Goal: Find specific page/section: Find specific page/section

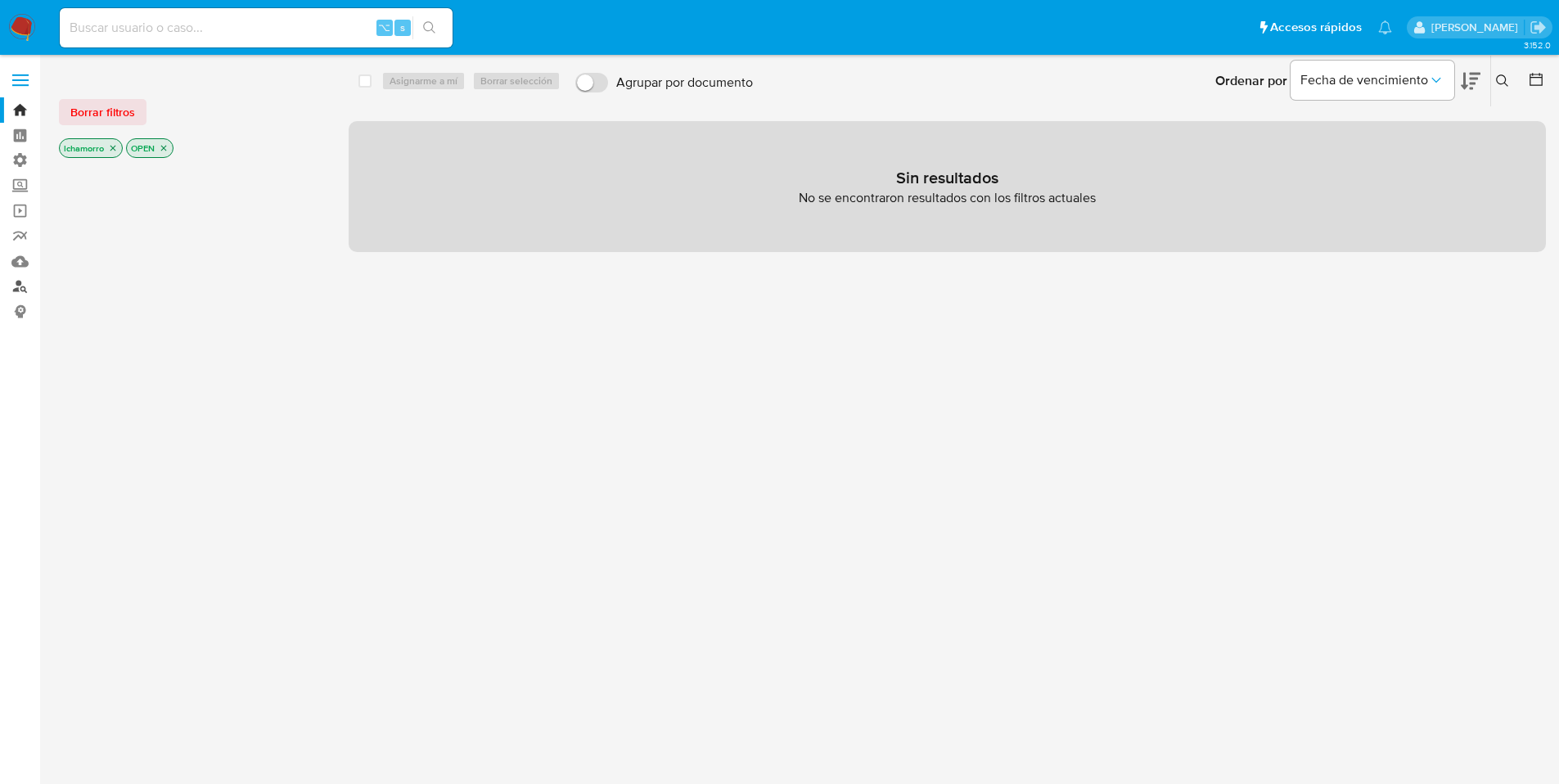
click at [19, 291] on link "Buscador de personas" at bounding box center [97, 287] width 195 height 25
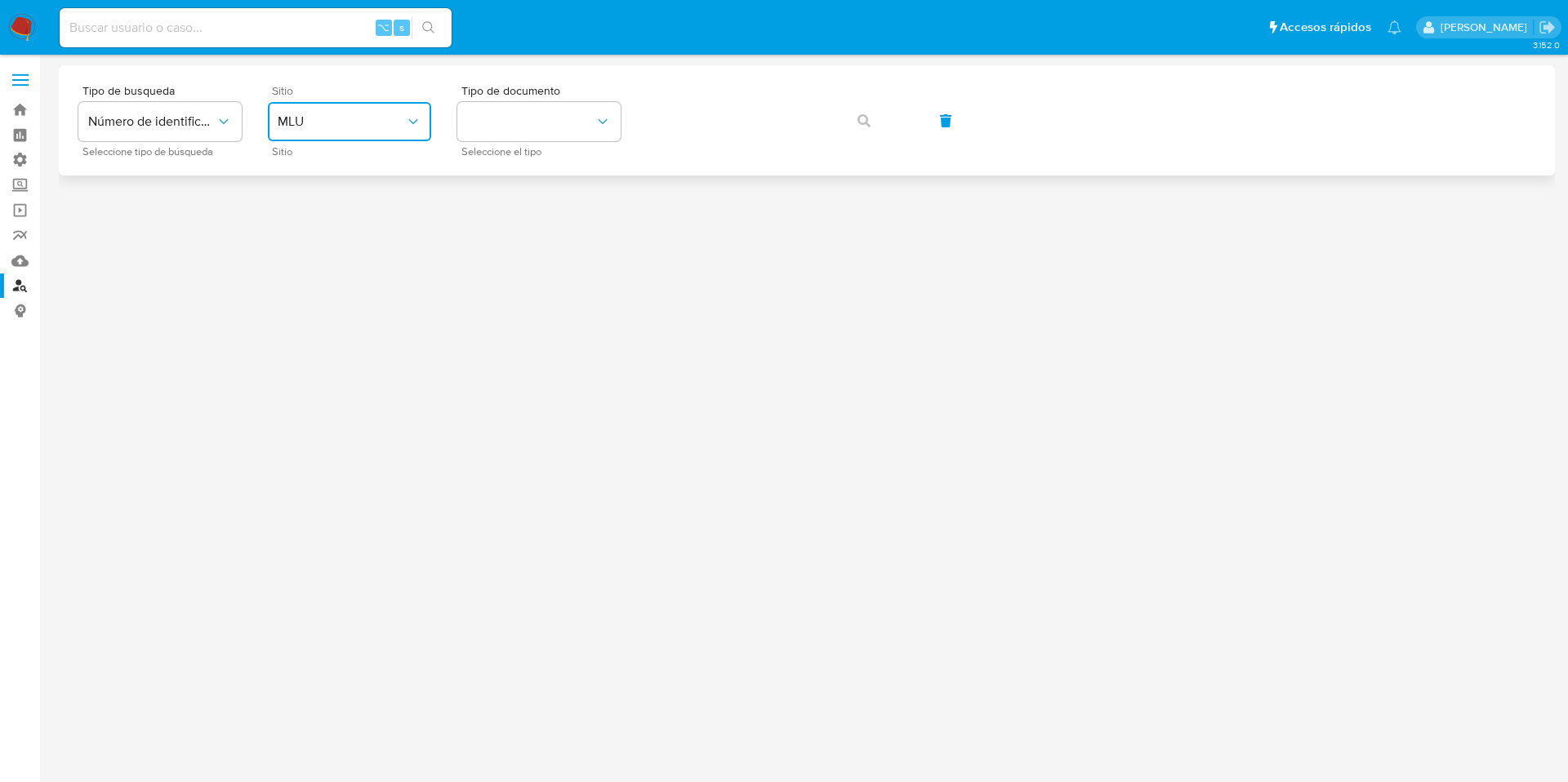
click at [305, 122] on span "MLU" at bounding box center [341, 122] width 128 height 17
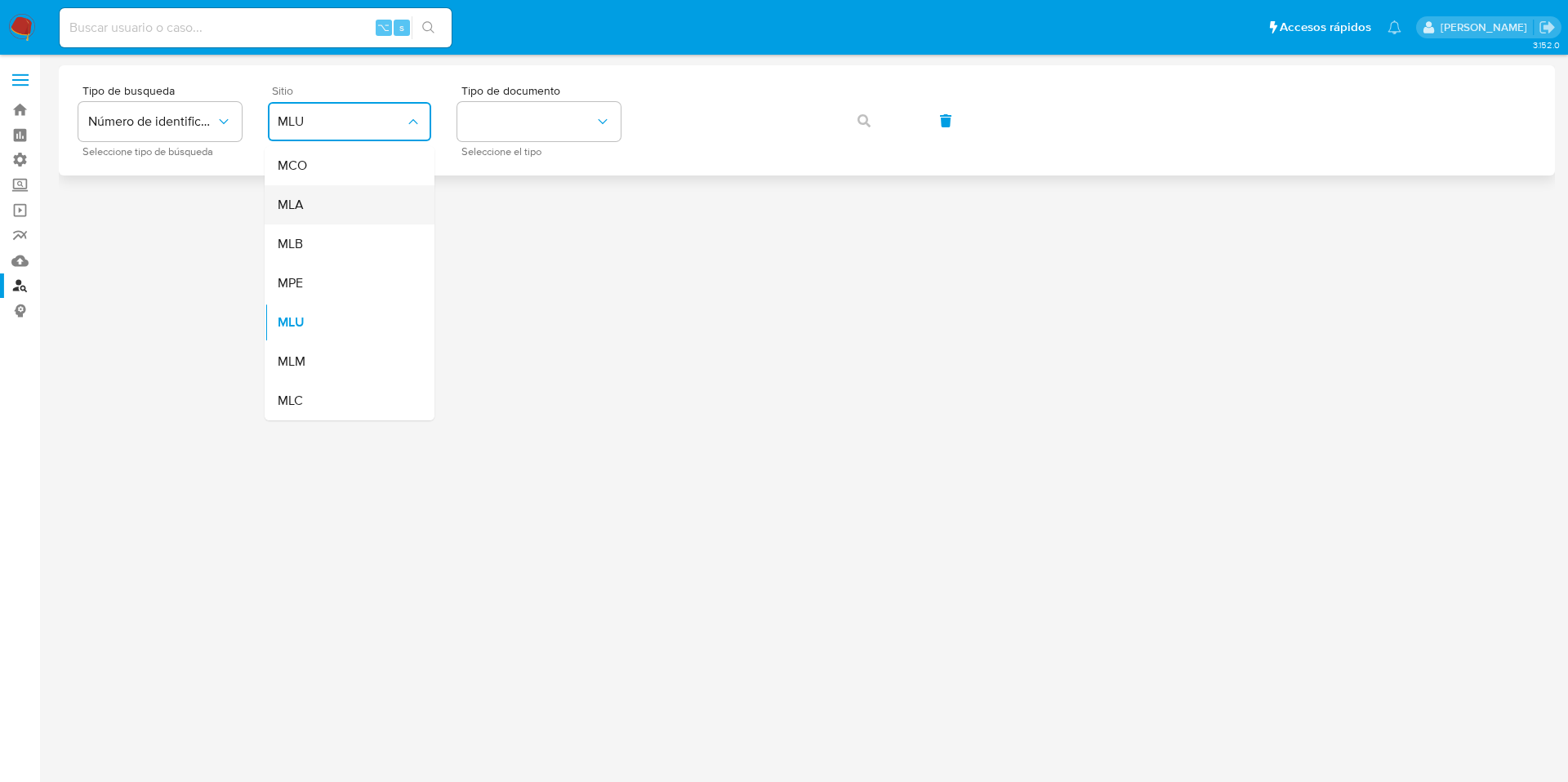
click at [326, 198] on div "MLA" at bounding box center [344, 204] width 134 height 39
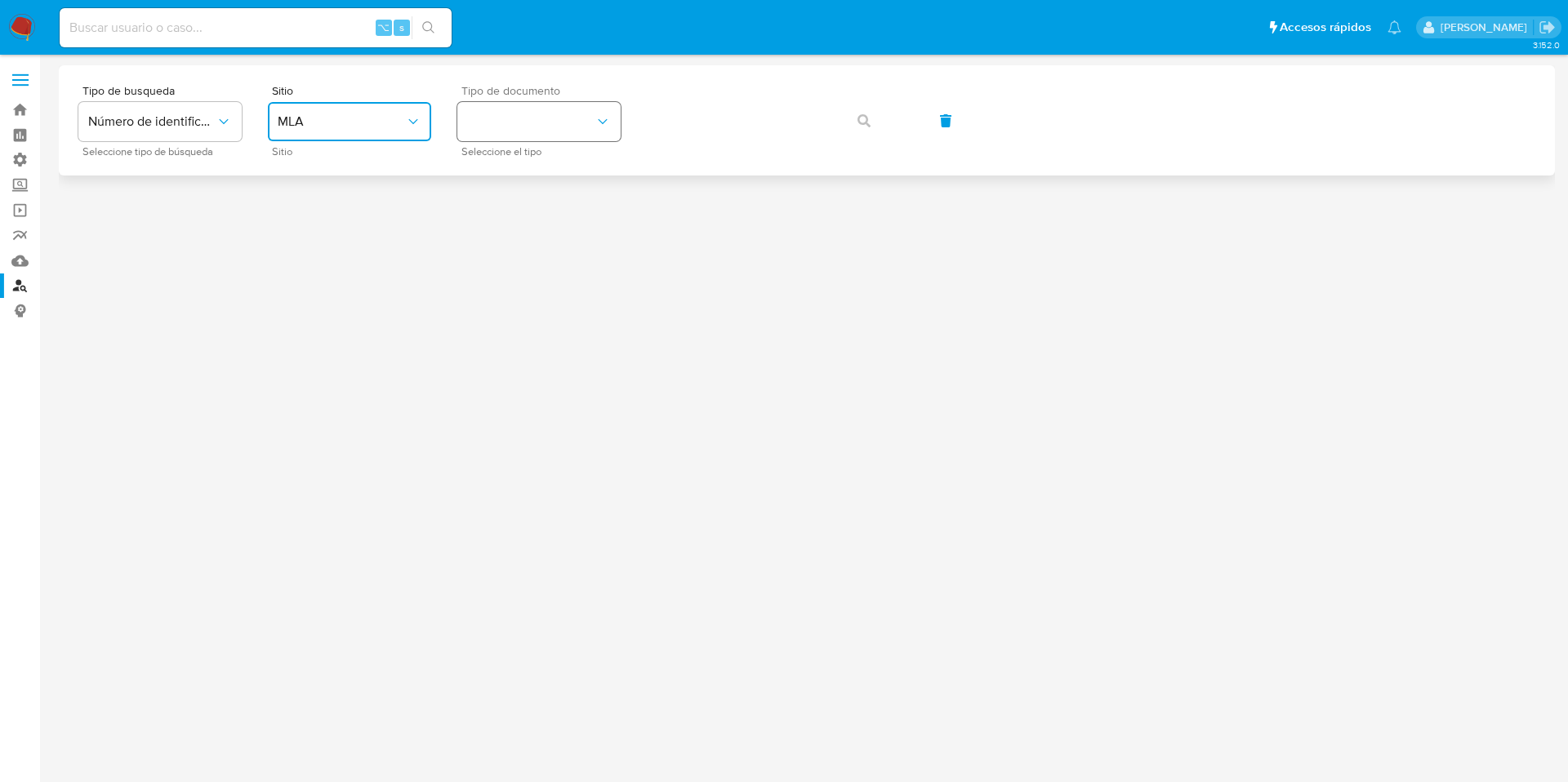
click at [555, 128] on button "identificationType" at bounding box center [539, 121] width 163 height 39
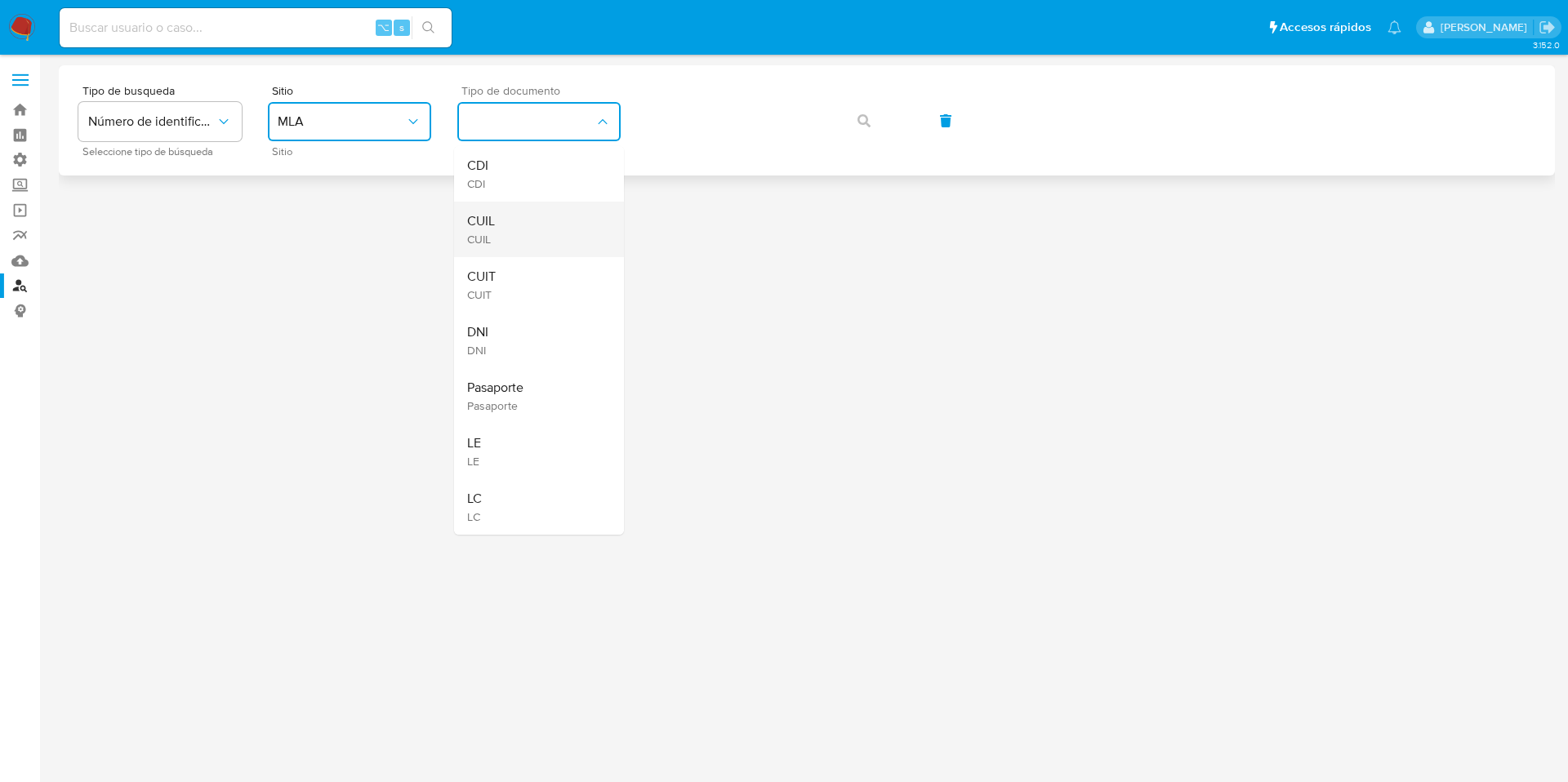
click at [554, 221] on div "CUIL CUIL" at bounding box center [534, 229] width 134 height 56
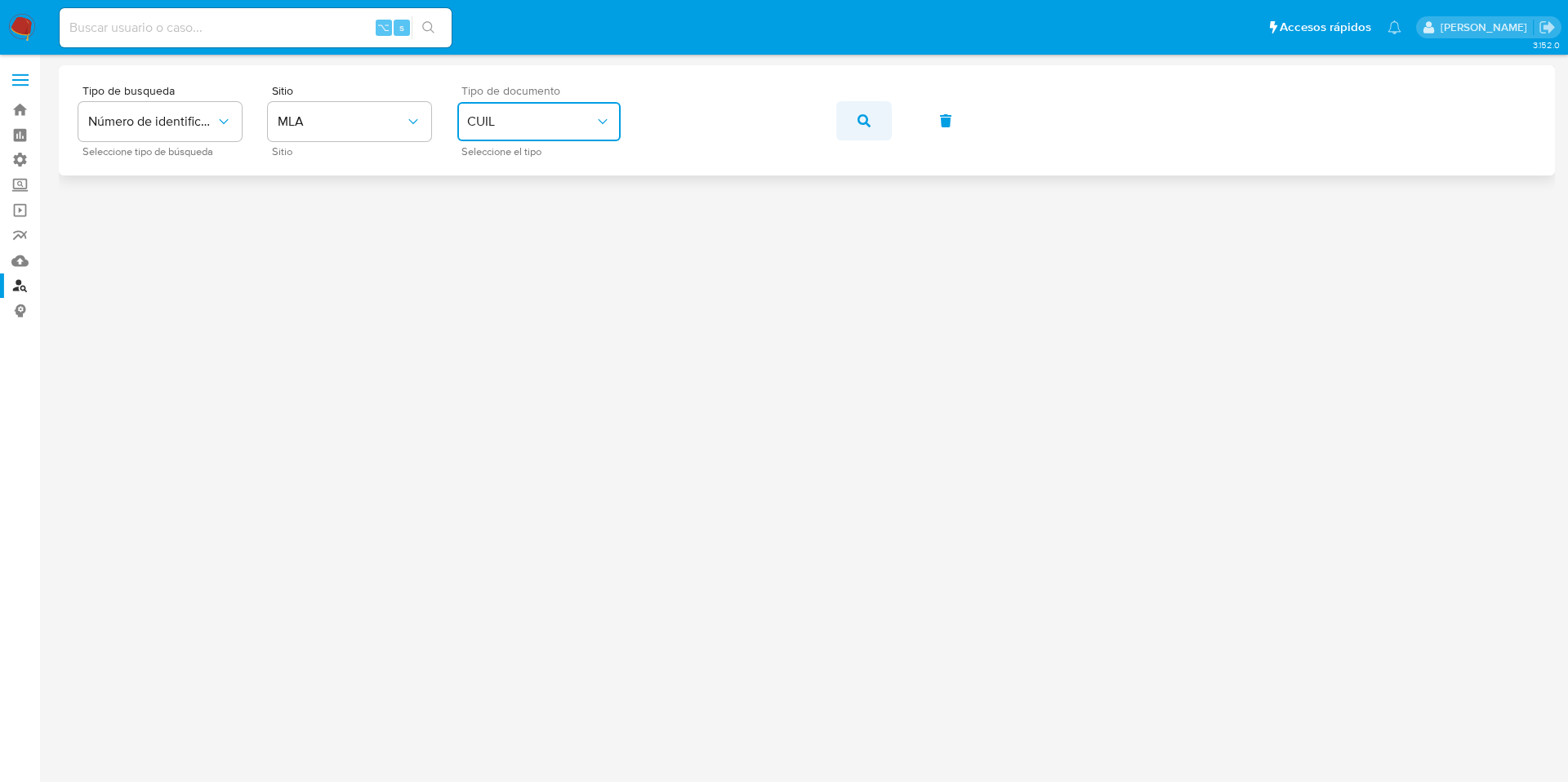
click at [877, 116] on button "button" at bounding box center [864, 120] width 56 height 39
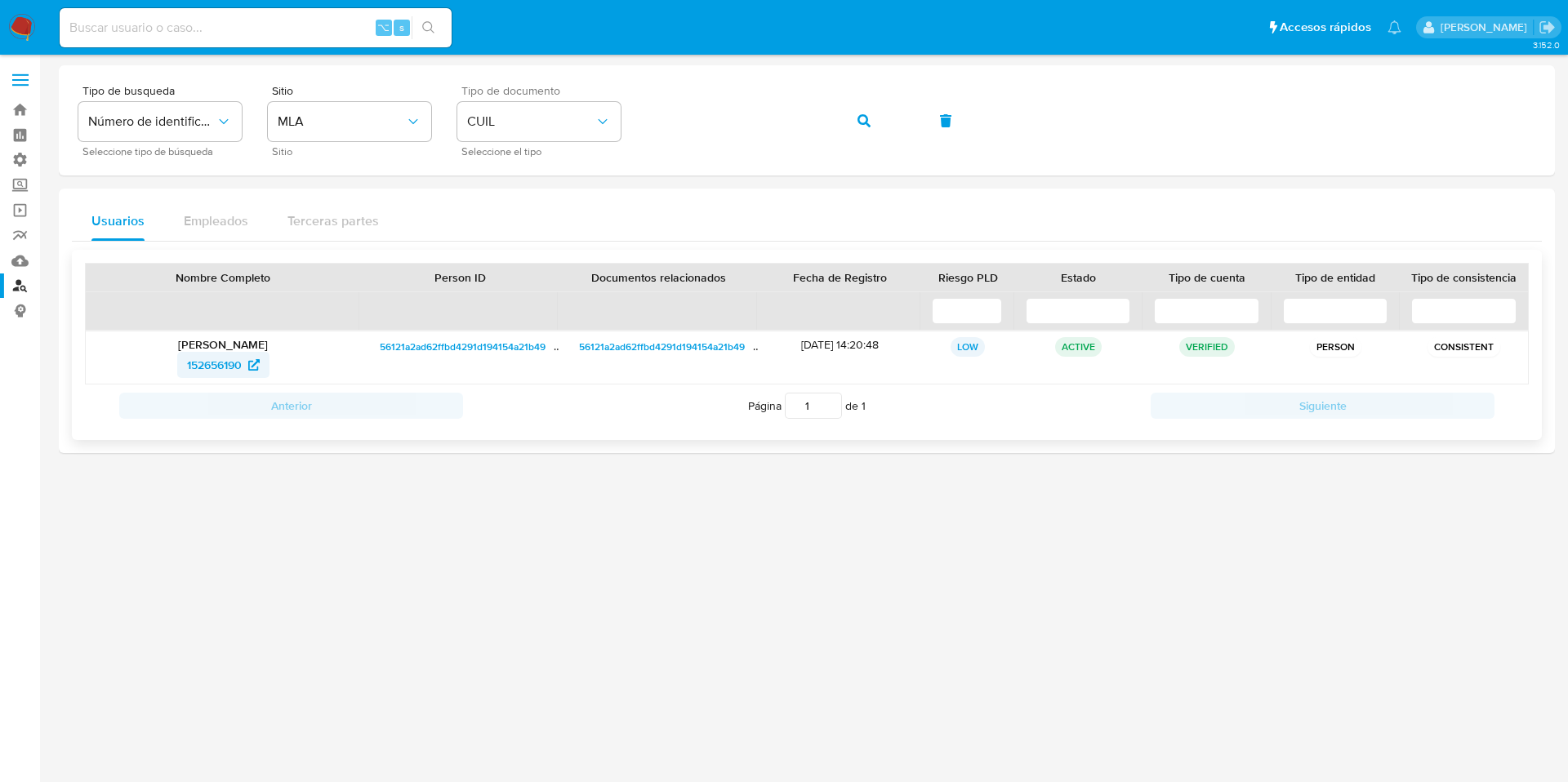
click at [208, 370] on span "152656190" at bounding box center [214, 364] width 55 height 26
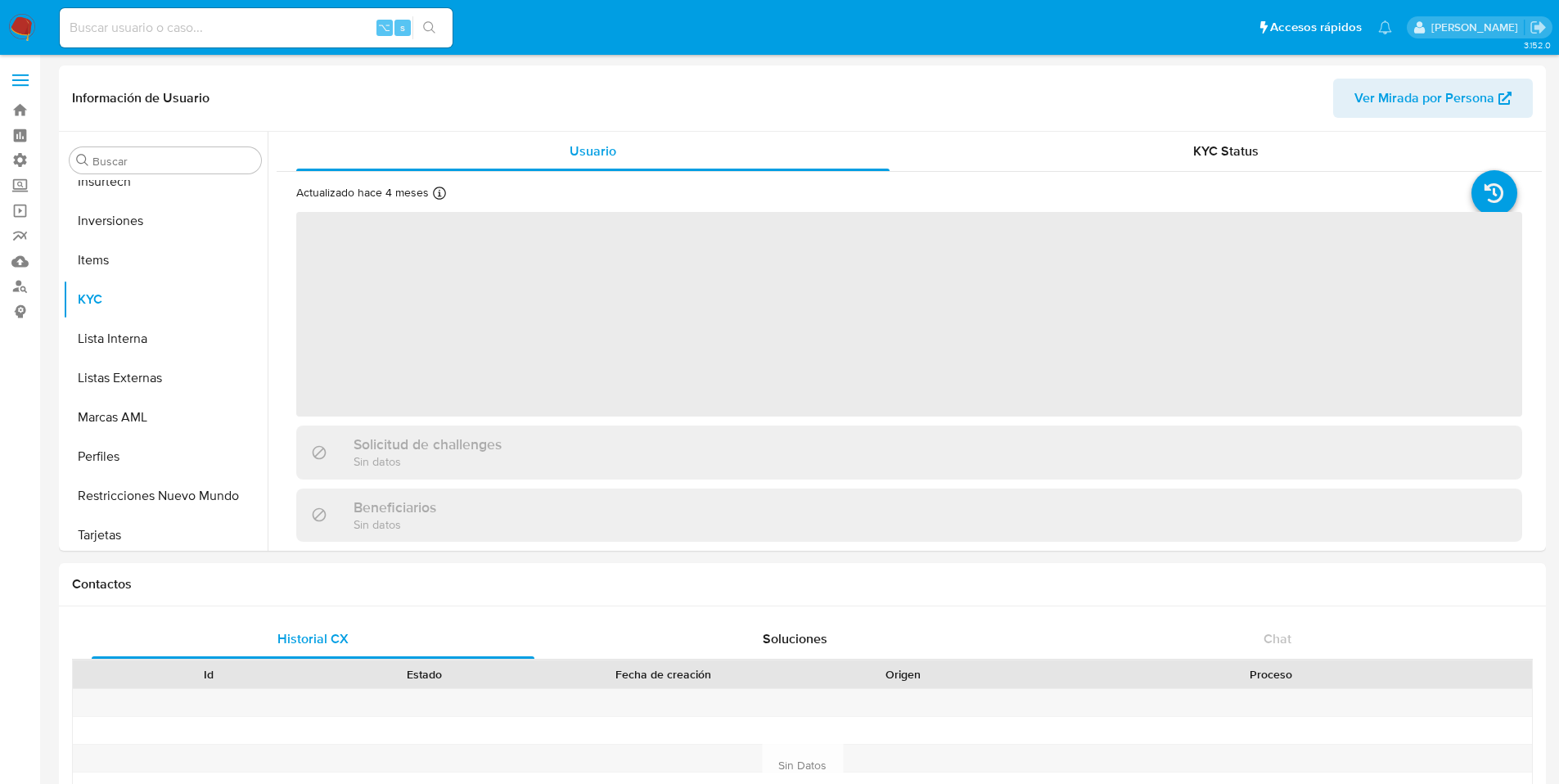
scroll to position [731, 0]
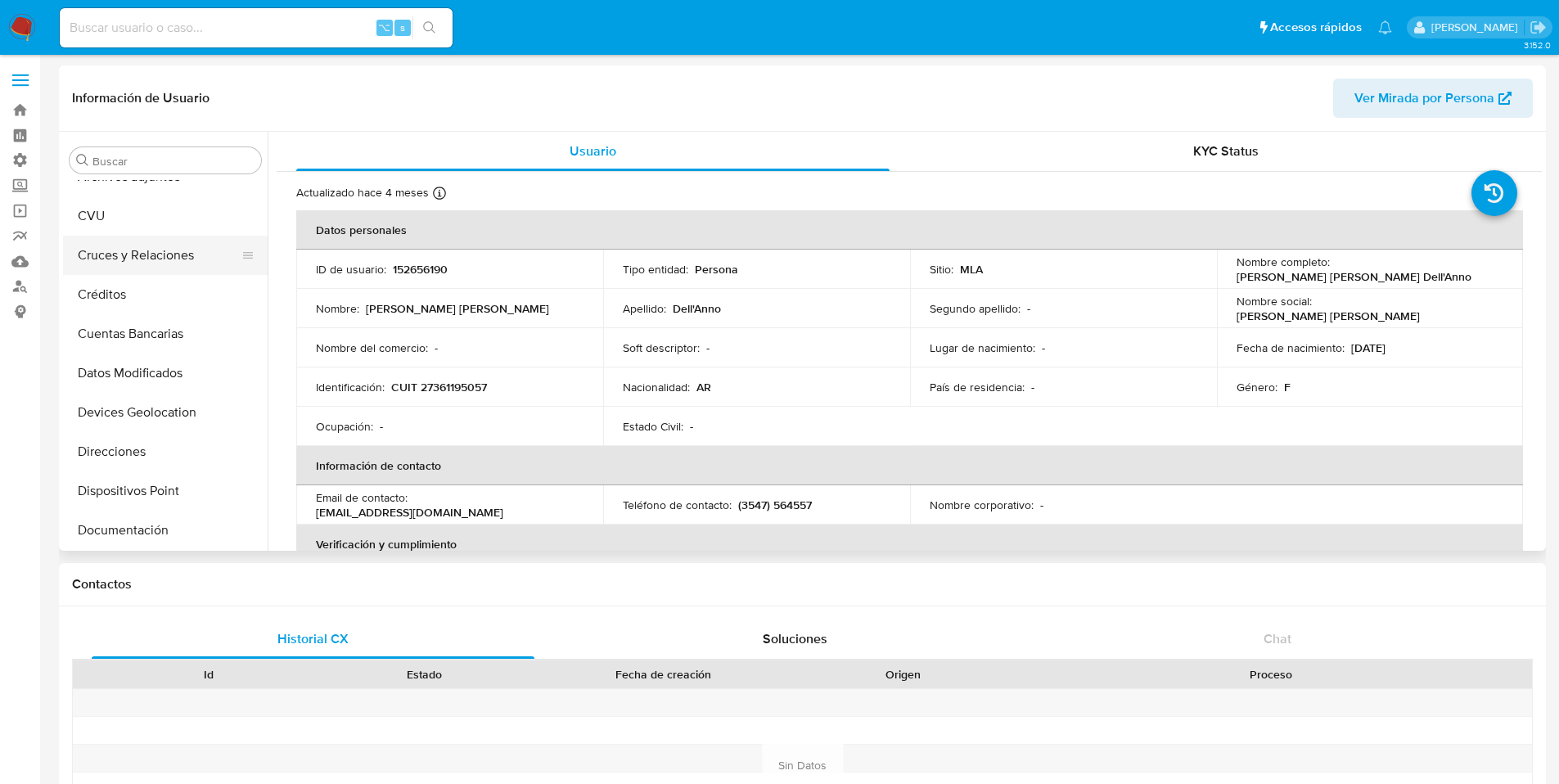
select select "10"
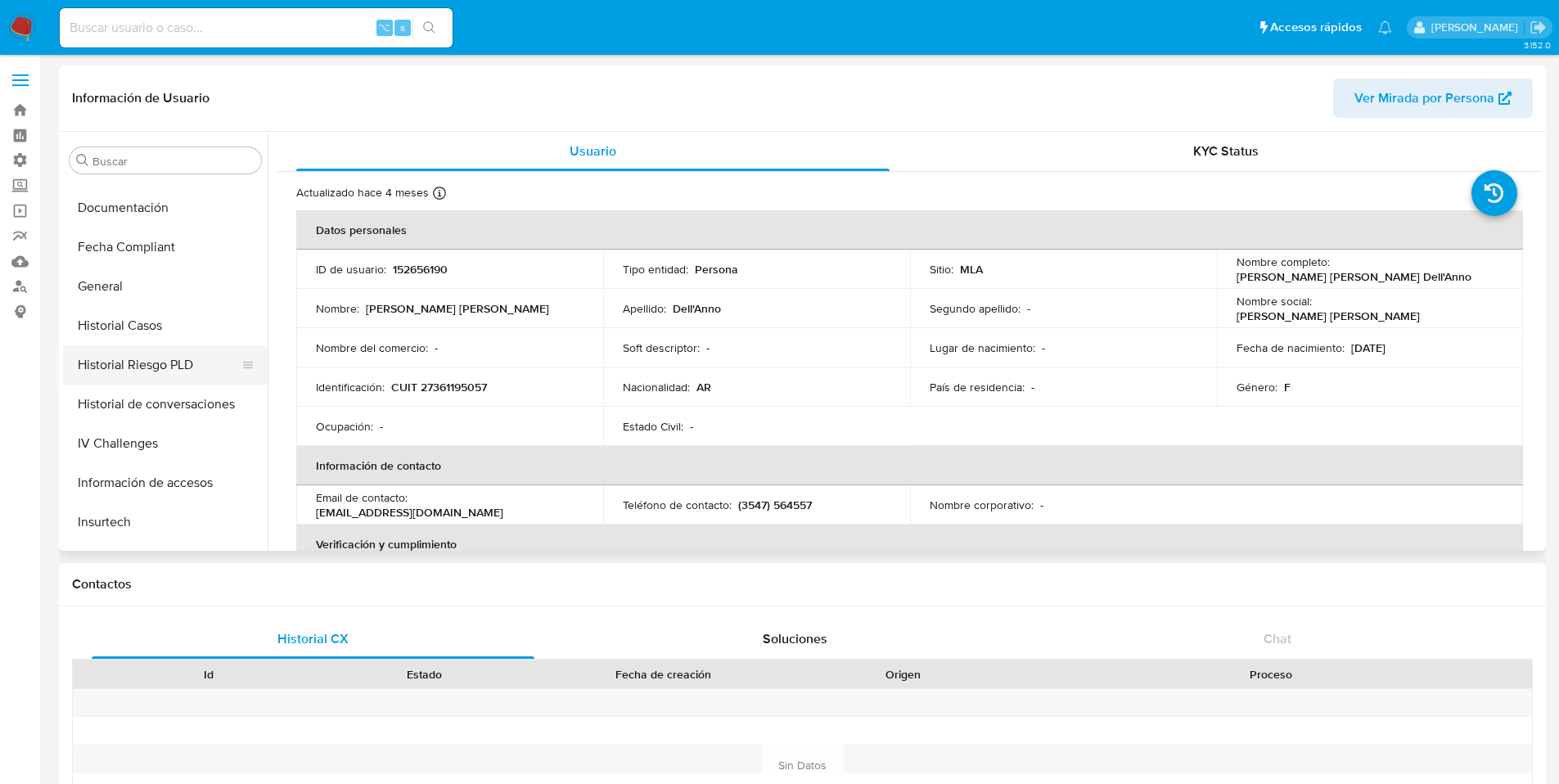
scroll to position [380, 0]
click at [138, 301] on button "General" at bounding box center [158, 290] width 191 height 39
